Goal: Task Accomplishment & Management: Manage account settings

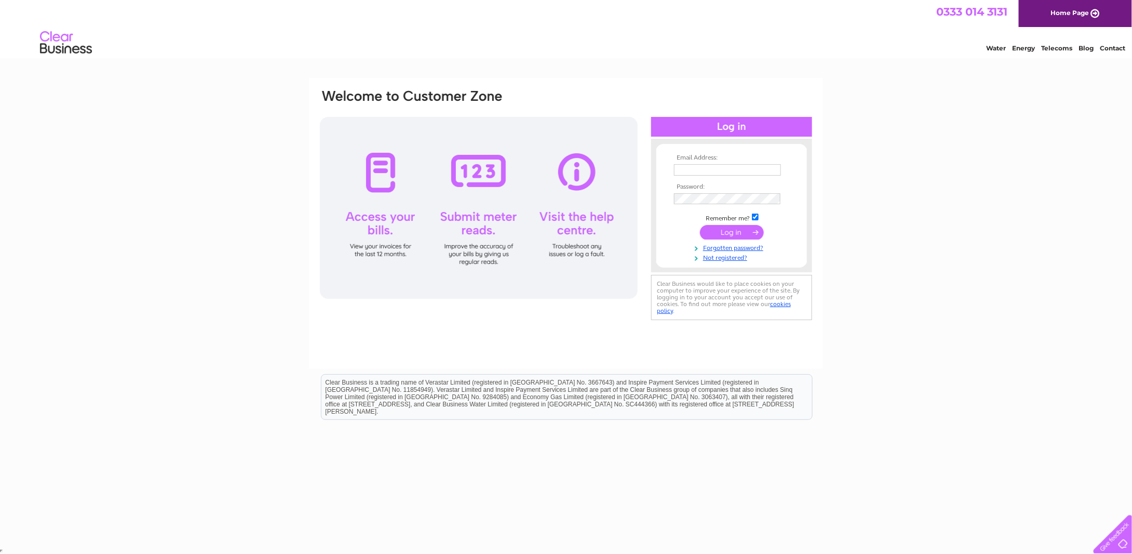
type input "garyarchibald@yahoo.co.uk"
click at [741, 233] on input "submit" at bounding box center [732, 232] width 64 height 15
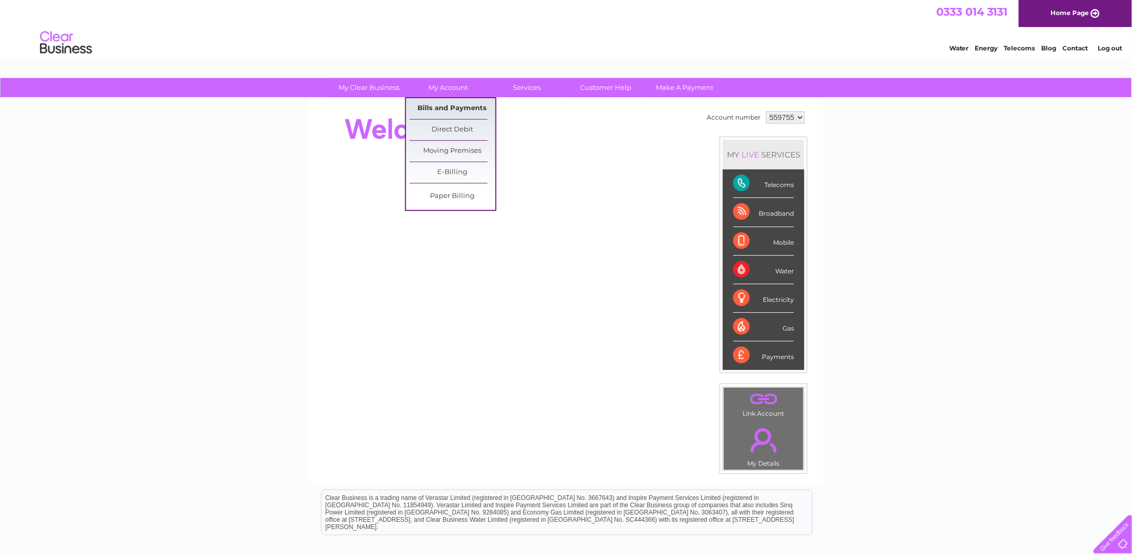
click at [437, 102] on link "Bills and Payments" at bounding box center [453, 108] width 86 height 21
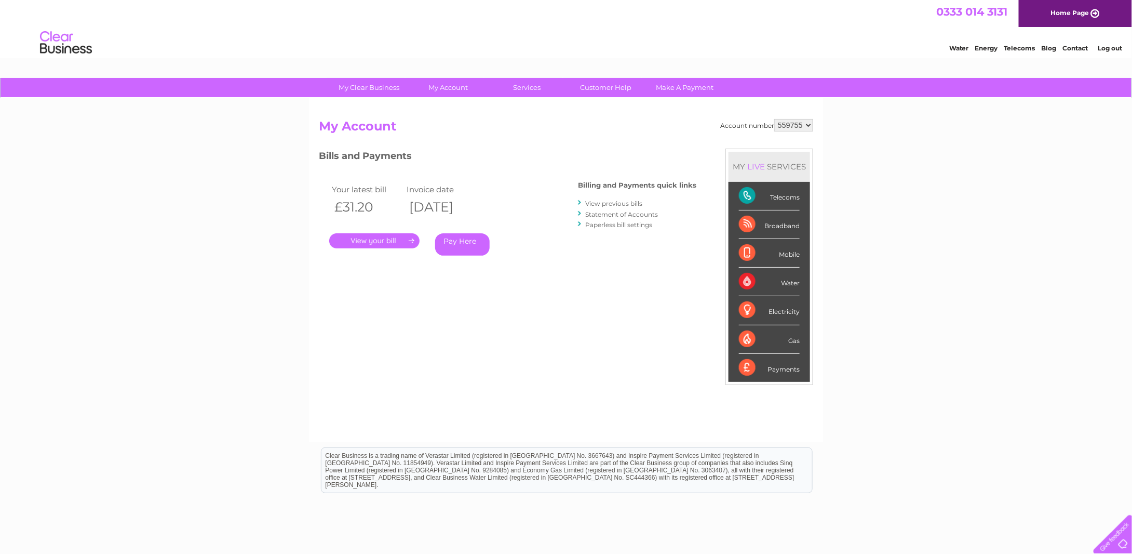
click at [617, 204] on link "View previous bills" at bounding box center [613, 203] width 57 height 8
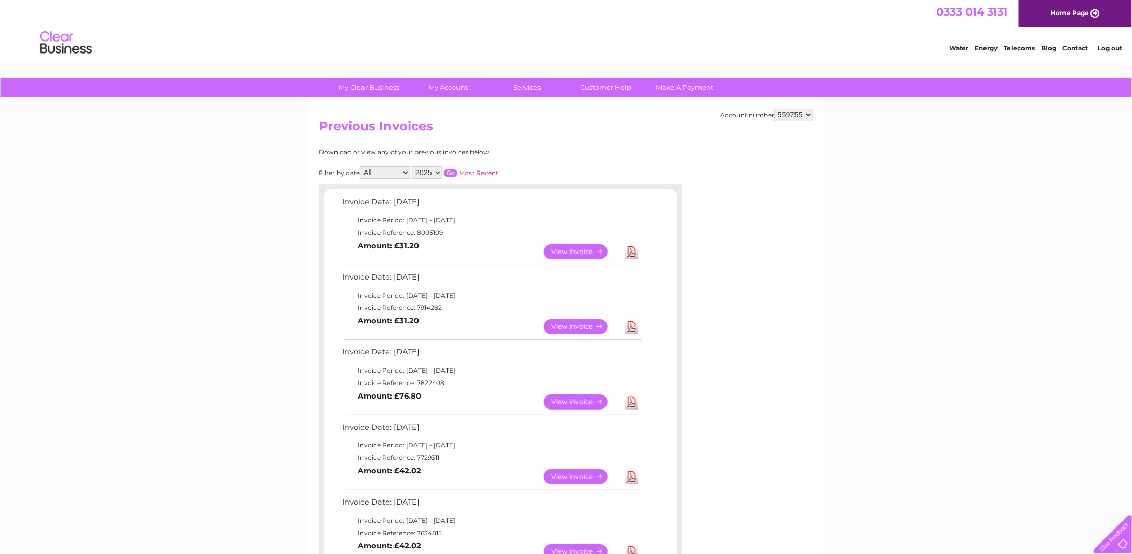
click at [573, 322] on link "View" at bounding box center [582, 326] width 76 height 15
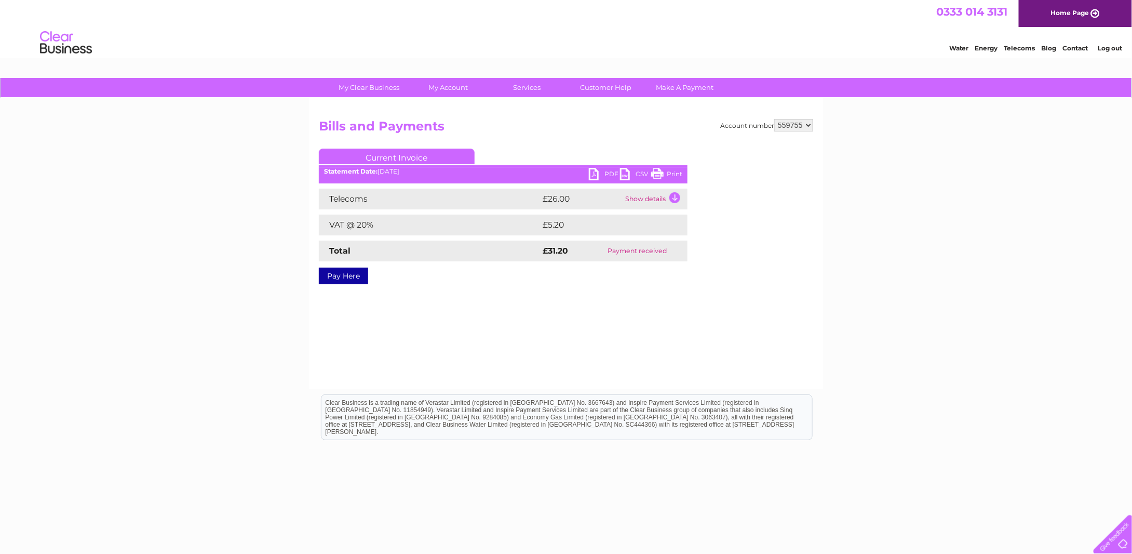
click at [683, 174] on div "PDF CSV Print" at bounding box center [638, 175] width 99 height 15
drag, startPoint x: 664, startPoint y: 174, endPoint x: 933, endPoint y: 82, distance: 285.0
click at [664, 174] on link "Print" at bounding box center [666, 175] width 31 height 15
click at [607, 175] on link "PDF" at bounding box center [604, 175] width 31 height 15
click at [1114, 48] on link "Log out" at bounding box center [1110, 48] width 24 height 8
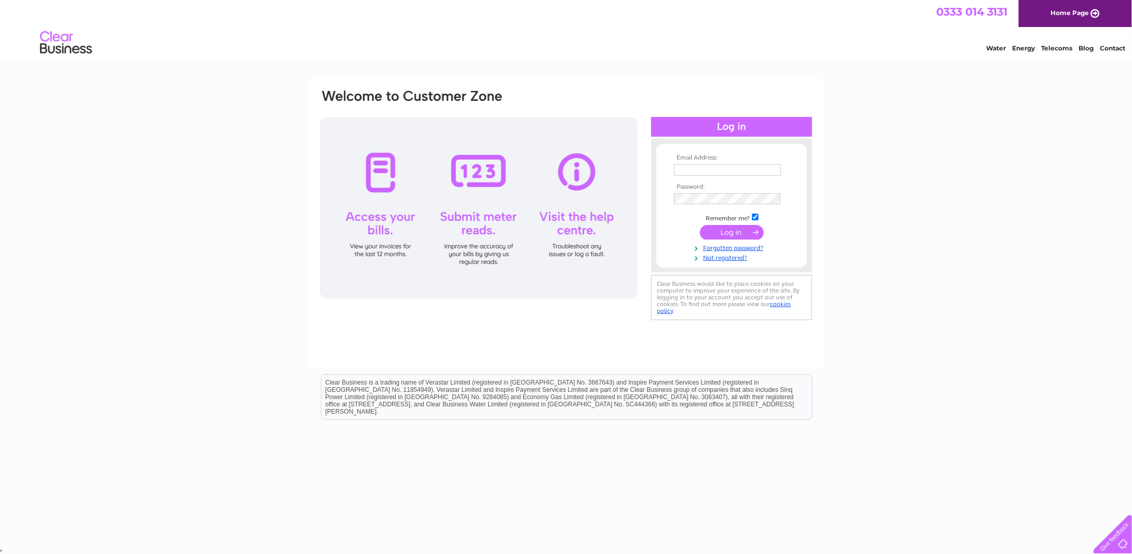
type input "garyarchibald@yahoo.co.uk"
click at [717, 230] on input "submit" at bounding box center [732, 232] width 64 height 15
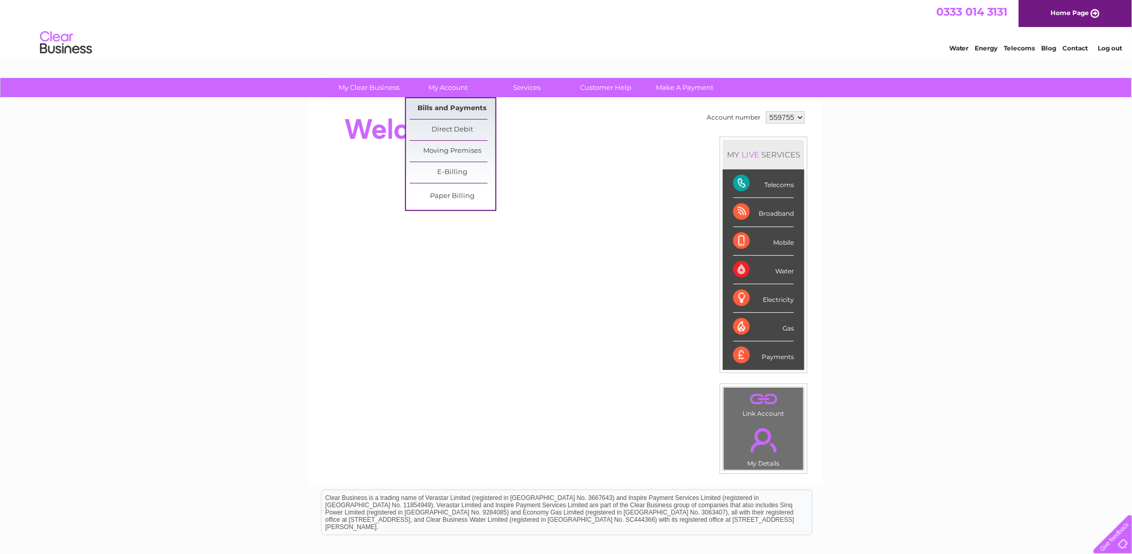
click at [438, 106] on link "Bills and Payments" at bounding box center [453, 108] width 86 height 21
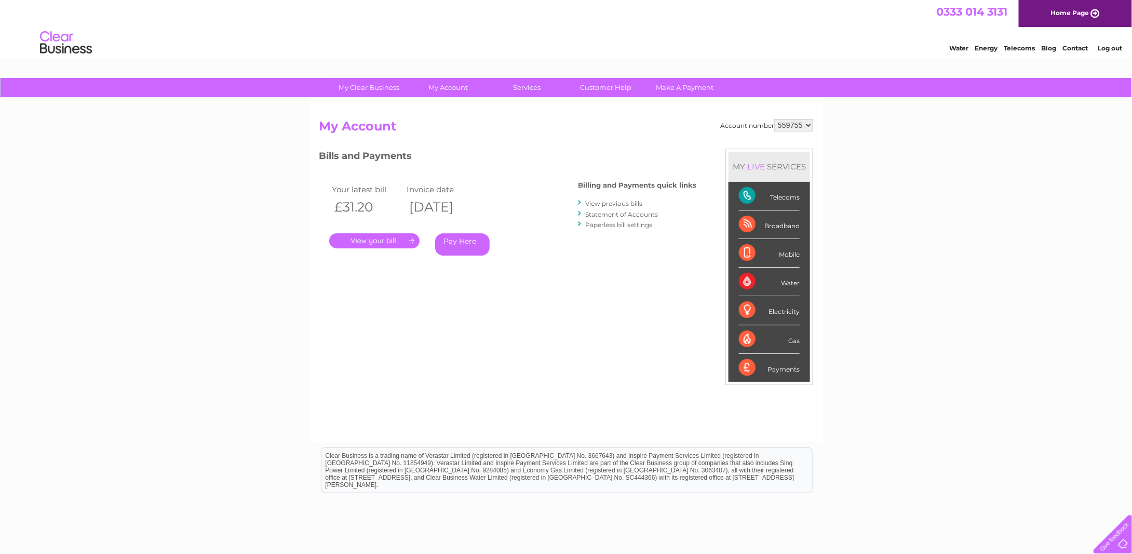
click at [365, 240] on link "." at bounding box center [374, 240] width 90 height 15
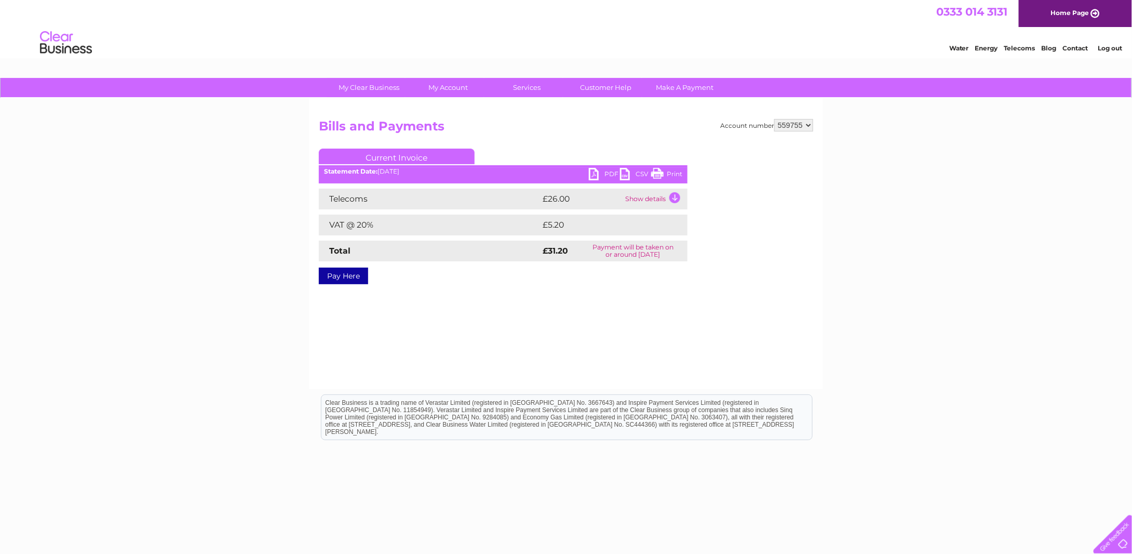
click at [610, 174] on link "PDF" at bounding box center [604, 175] width 31 height 15
